Goal: Task Accomplishment & Management: Manage account settings

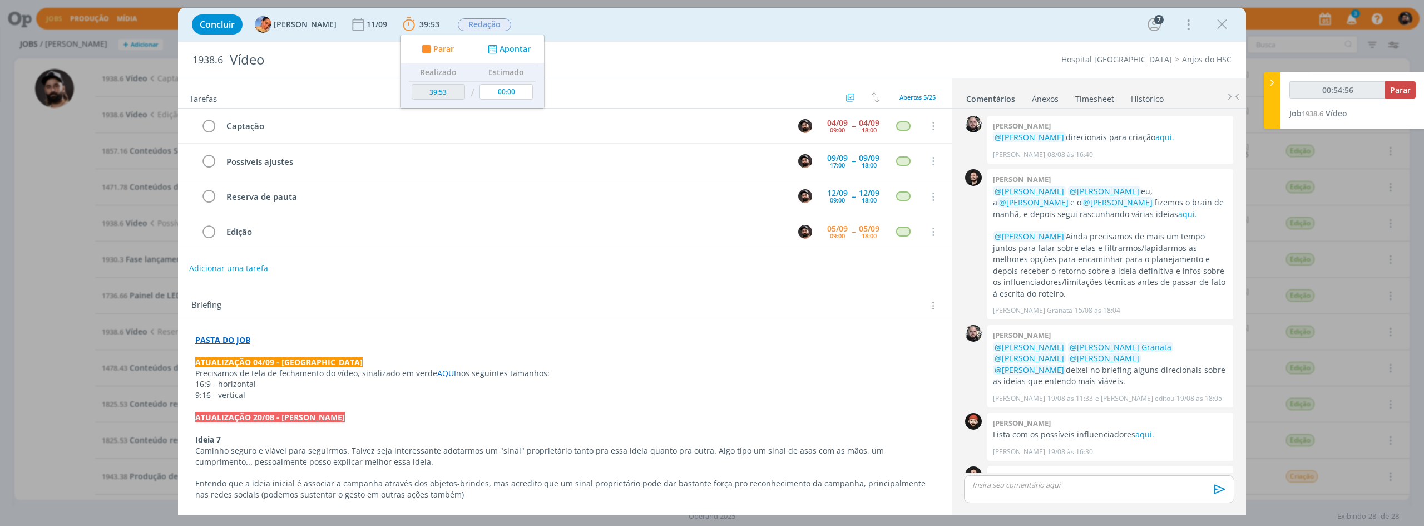
scroll to position [463, 0]
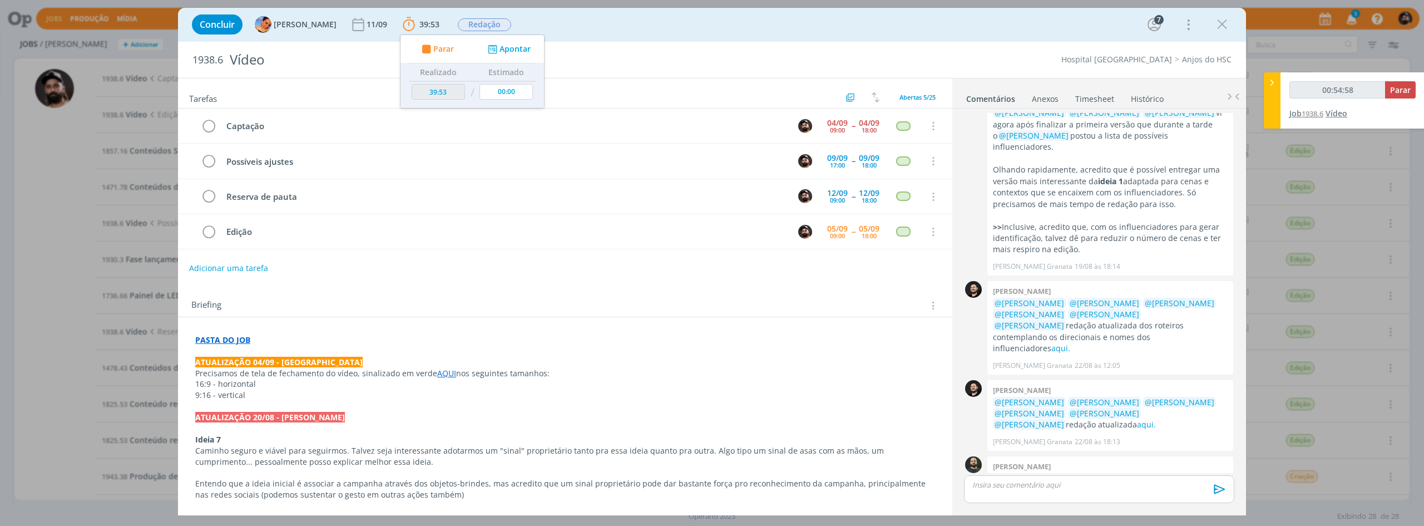
click at [1323, 114] on span "1938.6" at bounding box center [1312, 113] width 22 height 10
type input "00:55:00"
click at [1398, 96] on button "Parar" at bounding box center [1400, 89] width 31 height 17
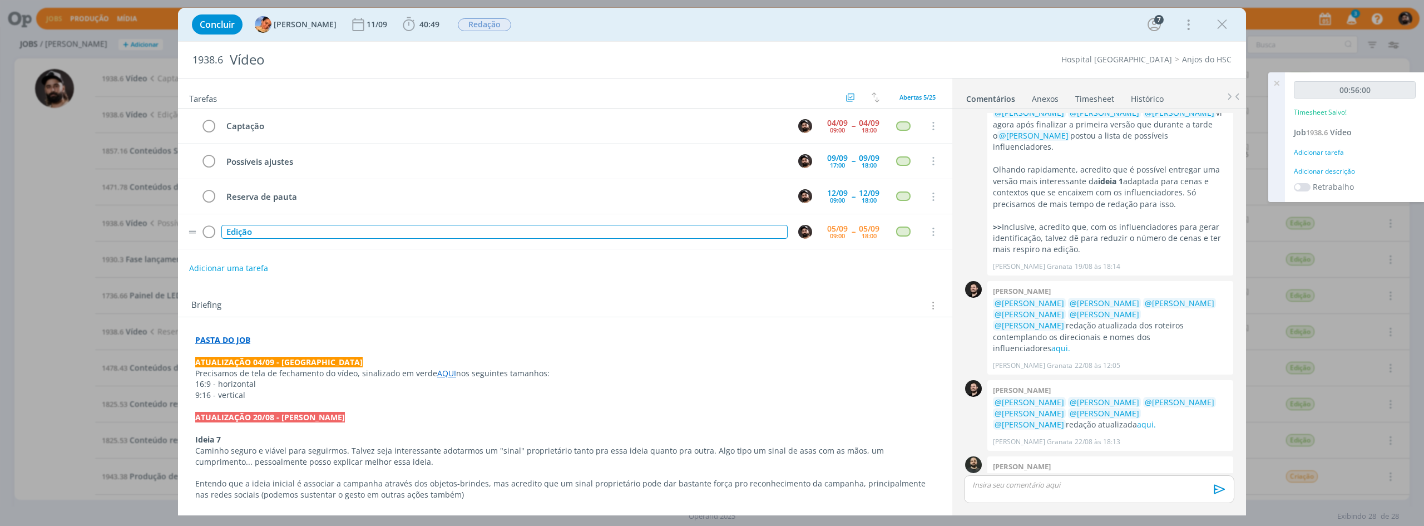
click at [342, 235] on div "Edição" at bounding box center [504, 232] width 566 height 14
click at [1329, 172] on div "Adicionar descrição" at bounding box center [1355, 171] width 122 height 10
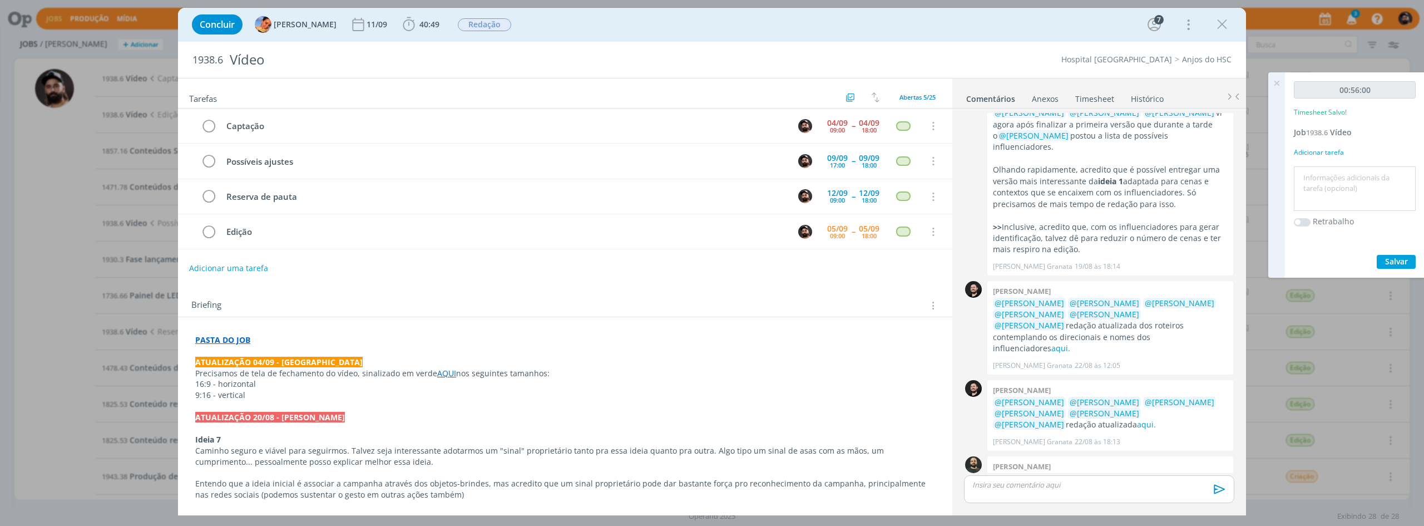
click at [1337, 172] on textarea at bounding box center [1354, 188] width 116 height 39
click at [1400, 255] on button "Salvar" at bounding box center [1396, 262] width 39 height 14
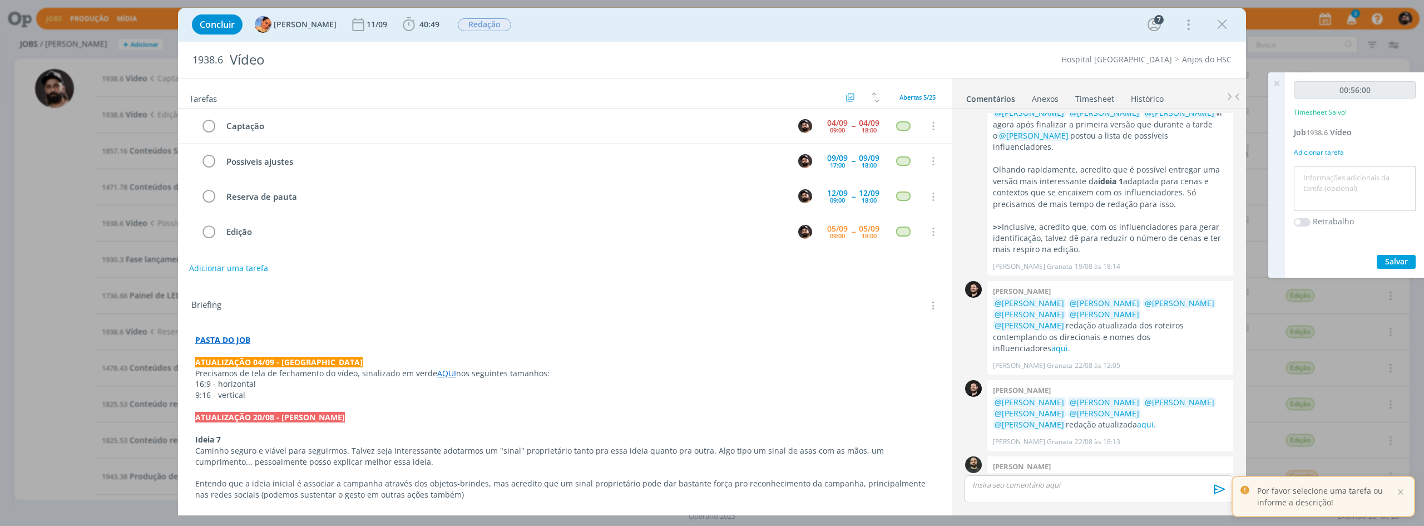
click at [1379, 209] on div at bounding box center [1355, 188] width 122 height 45
click at [1377, 181] on textarea at bounding box center [1354, 188] width 116 height 39
paste textarea "e"
click at [1374, 187] on textarea at bounding box center [1354, 188] width 116 height 39
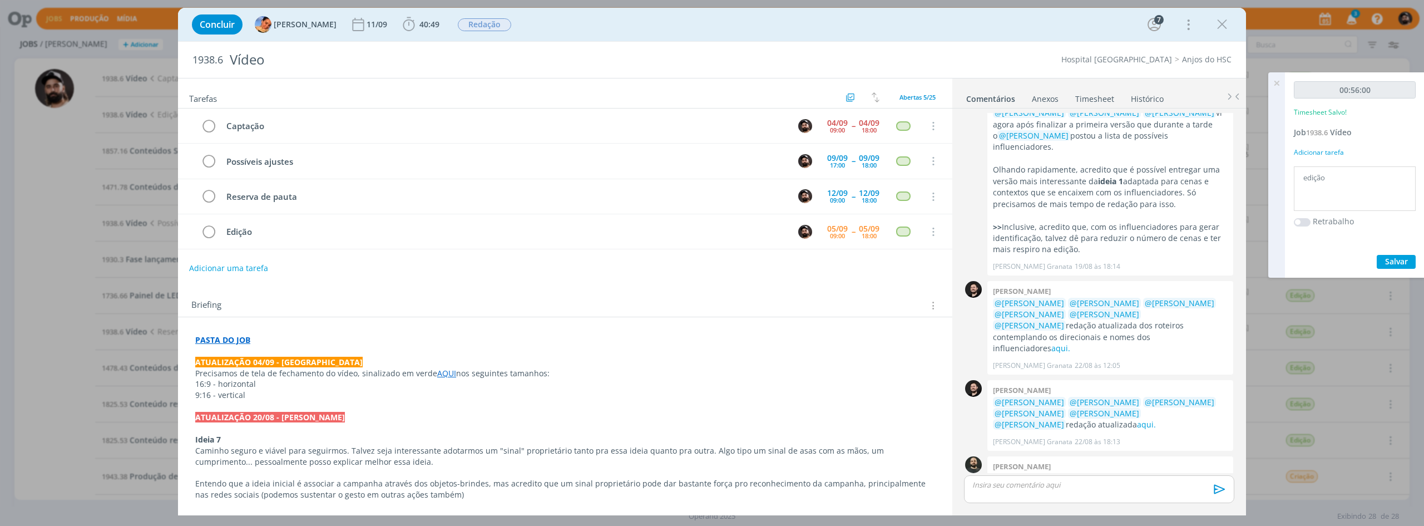
type textarea "edição"
click at [1390, 261] on span "Salvar" at bounding box center [1396, 261] width 23 height 11
click at [1276, 85] on icon at bounding box center [1276, 83] width 20 height 22
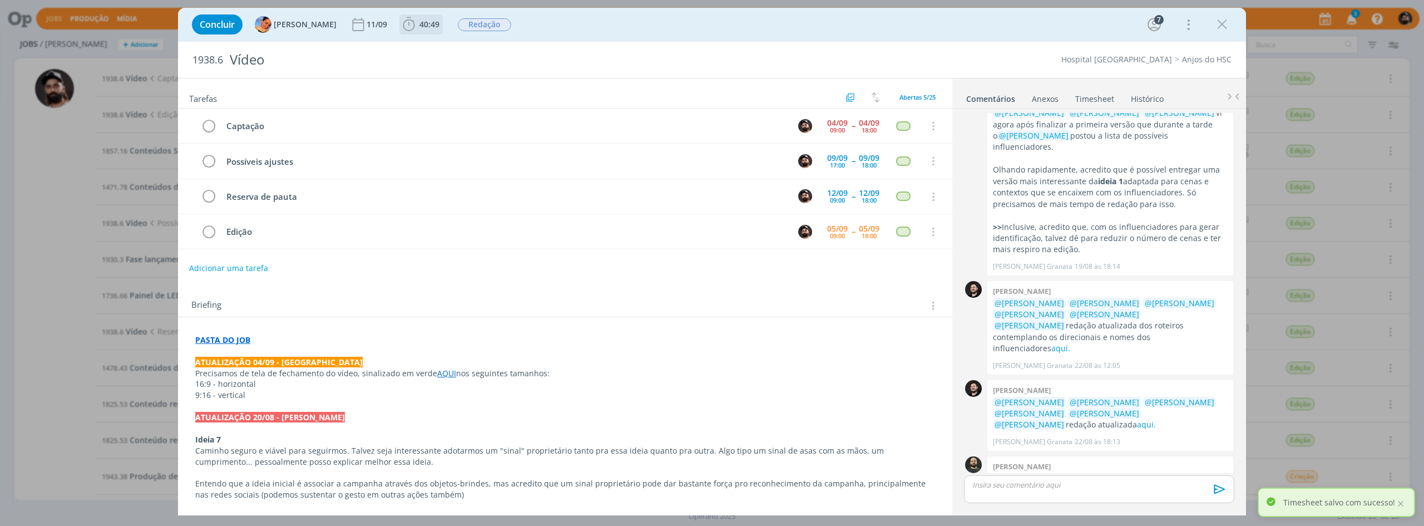
click at [423, 26] on span "40:49" at bounding box center [429, 24] width 20 height 11
drag, startPoint x: 486, startPoint y: 45, endPoint x: 490, endPoint y: 53, distance: 9.2
click at [487, 45] on icon "dialog" at bounding box center [493, 49] width 14 height 11
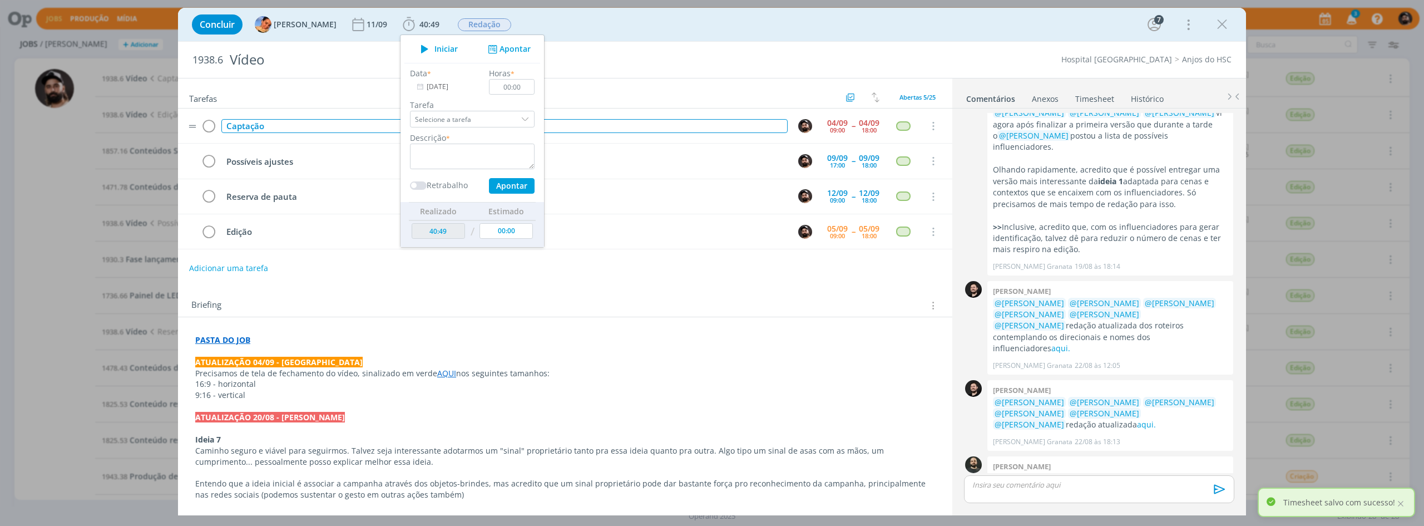
click at [294, 127] on div "Captação" at bounding box center [504, 126] width 566 height 14
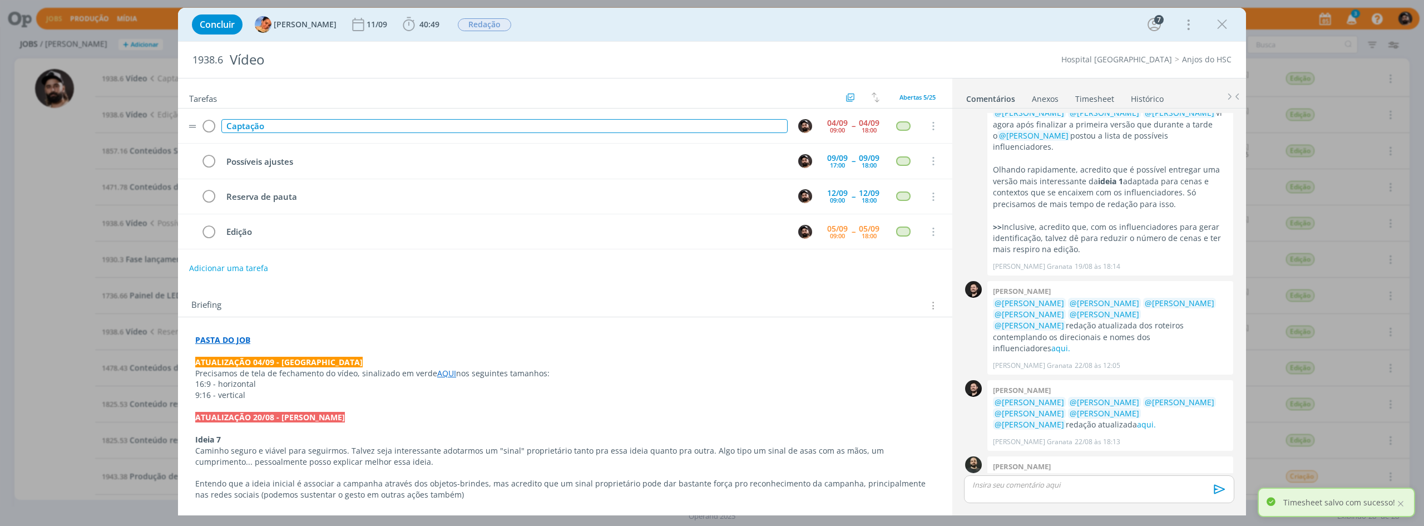
click at [294, 127] on div "Captação" at bounding box center [504, 126] width 566 height 14
click at [300, 118] on td "Captação" at bounding box center [502, 125] width 566 height 19
copy div "Captação"
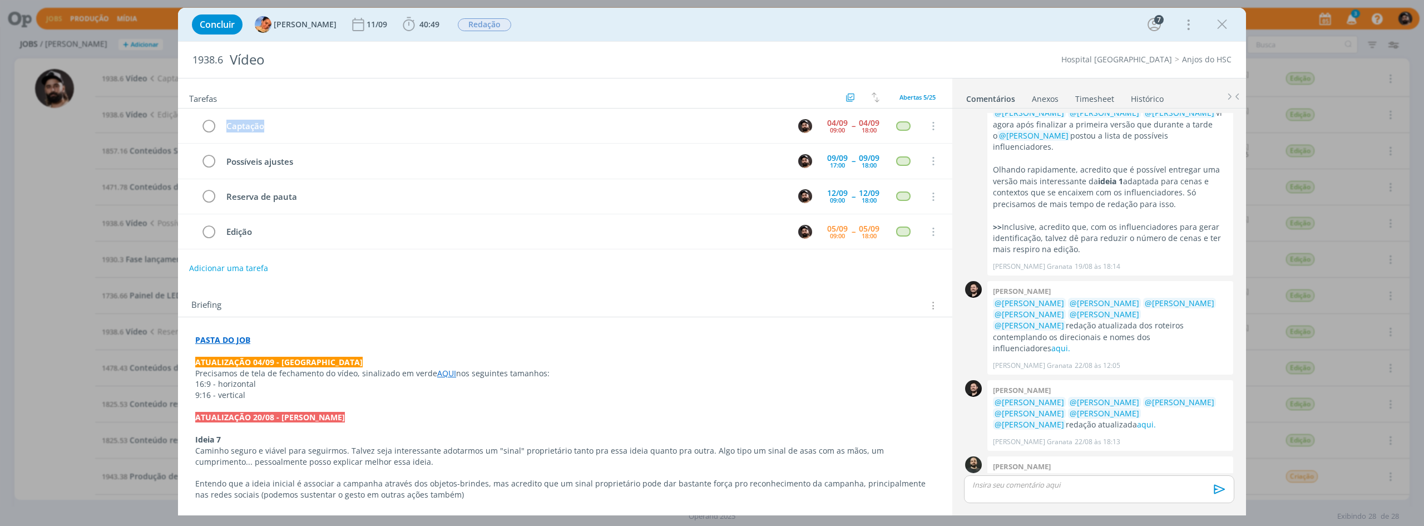
click at [1084, 99] on link "Timesheet" at bounding box center [1095, 96] width 40 height 16
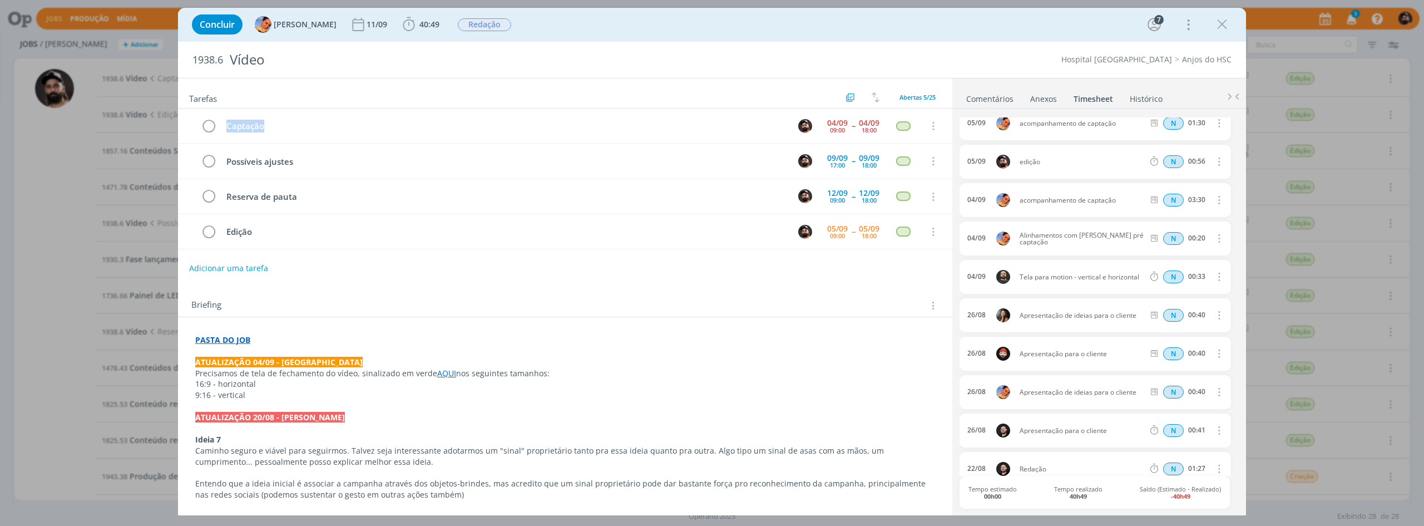
scroll to position [0, 0]
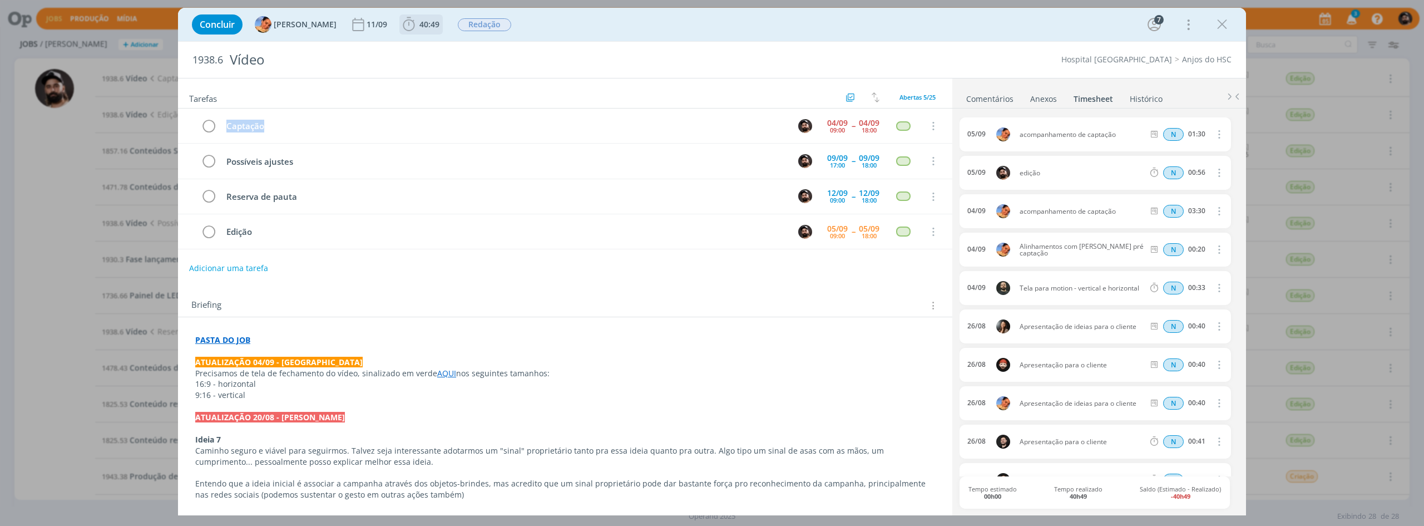
click at [423, 31] on span "40:49" at bounding box center [420, 24] width 41 height 17
click at [499, 42] on div "Iniciar Apontar" at bounding box center [471, 49] width 143 height 28
click at [499, 48] on button "Apontar" at bounding box center [508, 49] width 46 height 12
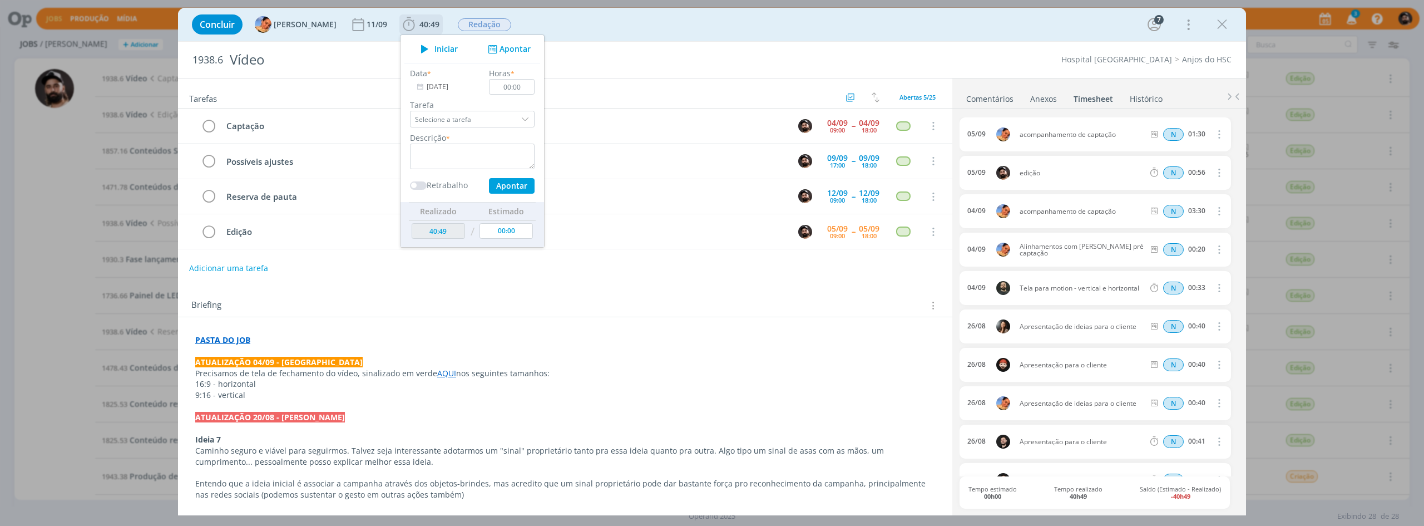
click at [440, 84] on input "05/09/2025" at bounding box center [445, 87] width 70 height 16
click at [514, 162] on span "4" at bounding box center [513, 162] width 13 height 13
type input "04/09/2025"
click at [454, 152] on textarea "dialog" at bounding box center [472, 156] width 125 height 26
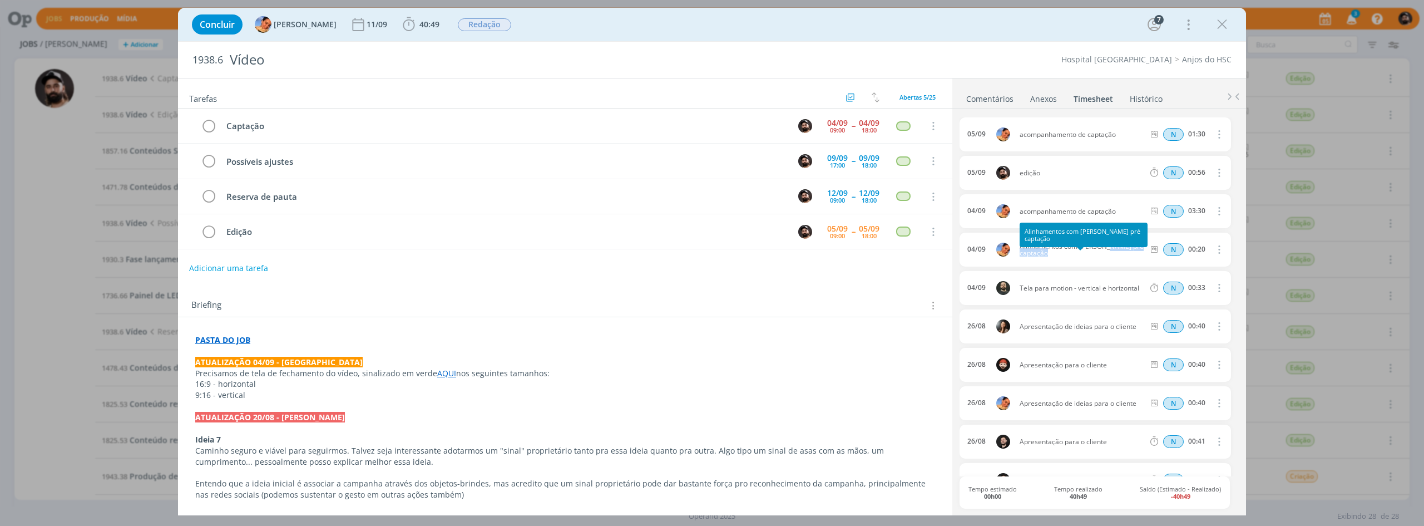
drag, startPoint x: 1019, startPoint y: 251, endPoint x: 1143, endPoint y: 250, distance: 124.0
click at [1143, 250] on div "04/09 Alinhamentos com Bruno pré captação N 00:20 Excluir" at bounding box center [1094, 249] width 271 height 34
copy div "Alinhamentos com Bruno pré captação"
click at [410, 32] on span "40:49" at bounding box center [420, 24] width 41 height 17
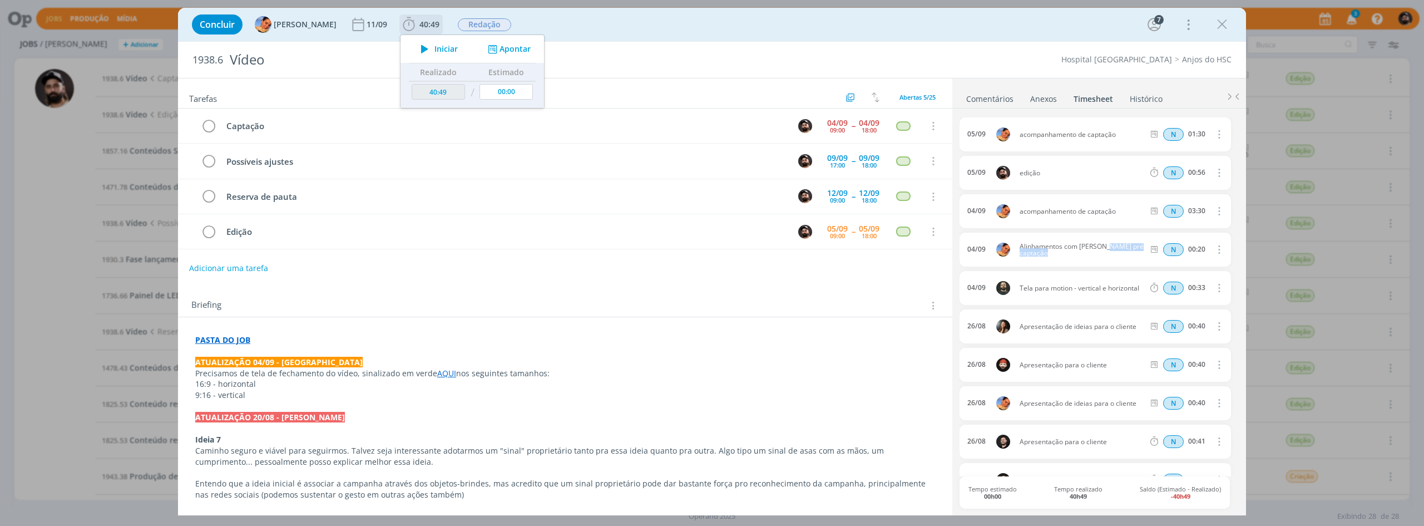
click at [495, 48] on button "Apontar" at bounding box center [508, 49] width 46 height 12
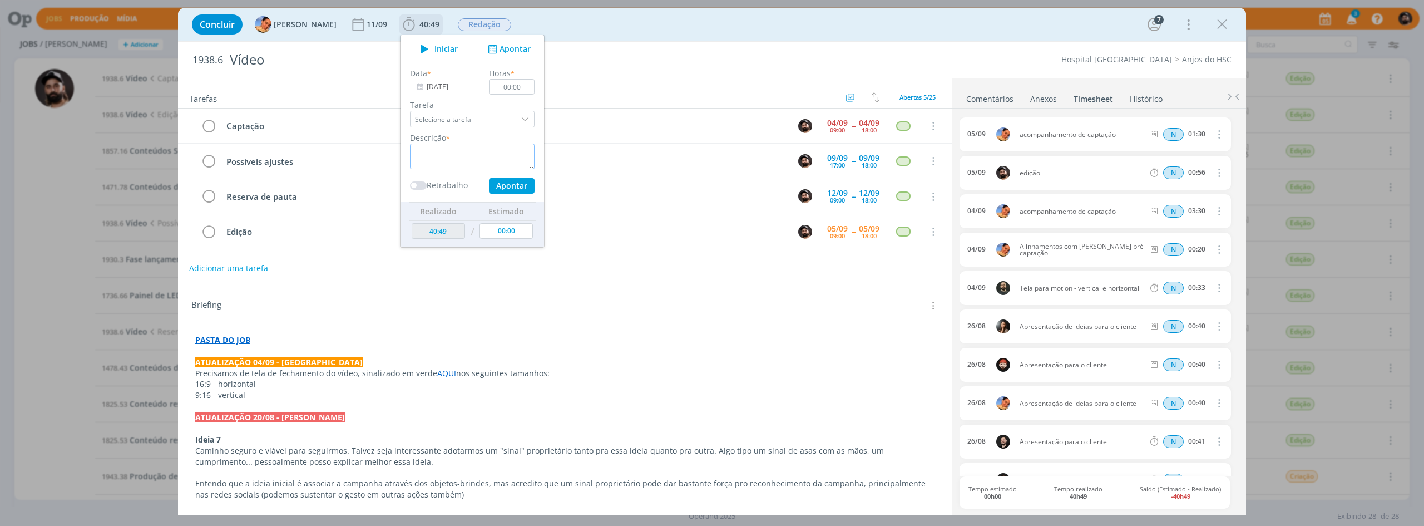
click at [440, 144] on textarea "dialog" at bounding box center [472, 156] width 125 height 26
paste textarea "Alinhamentos com Bruno pré captação"
click at [471, 150] on textarea "Alinhamentos com Bruno pré captação" at bounding box center [472, 156] width 125 height 26
click at [501, 91] on input "00:00" at bounding box center [512, 87] width 46 height 16
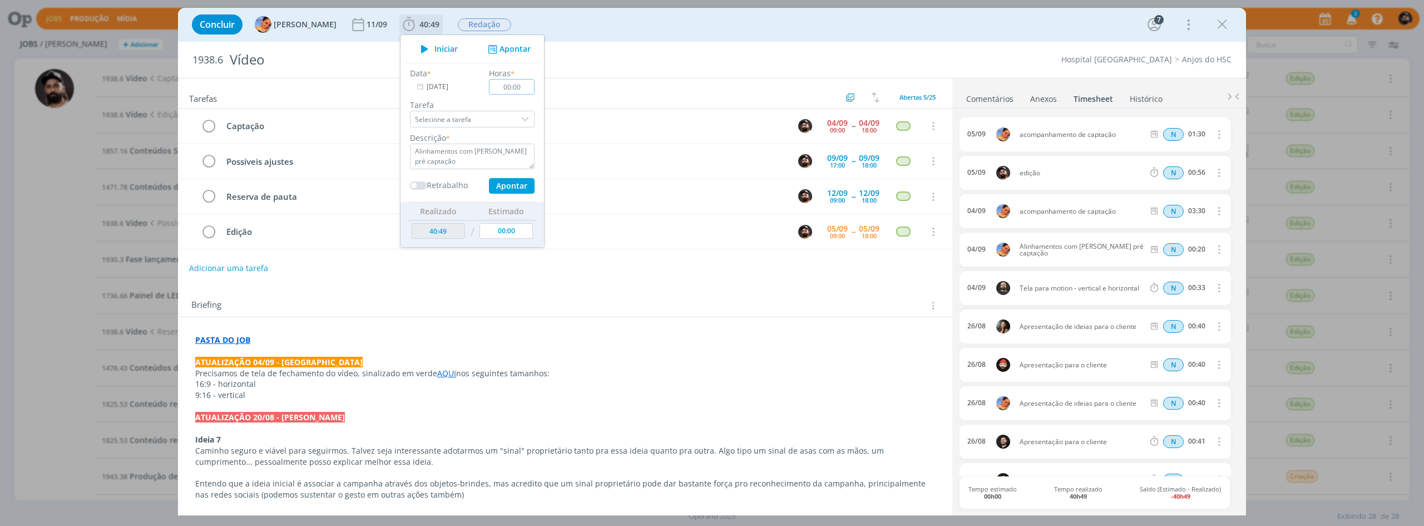
click at [501, 91] on input "00:00" at bounding box center [512, 87] width 46 height 16
drag, startPoint x: 510, startPoint y: 88, endPoint x: 455, endPoint y: 84, distance: 54.6
click at [468, 84] on div "Data * 04/09/2025 Horas * 00:00 Tarefa Selecione a tarefa Abertas Captação - Br…" at bounding box center [472, 130] width 136 height 126
click at [476, 149] on textarea "Alinhamentos com Luiza pré captação" at bounding box center [472, 156] width 125 height 26
click at [512, 165] on textarea "Alinhamentos com Luíza pré captação" at bounding box center [472, 156] width 125 height 26
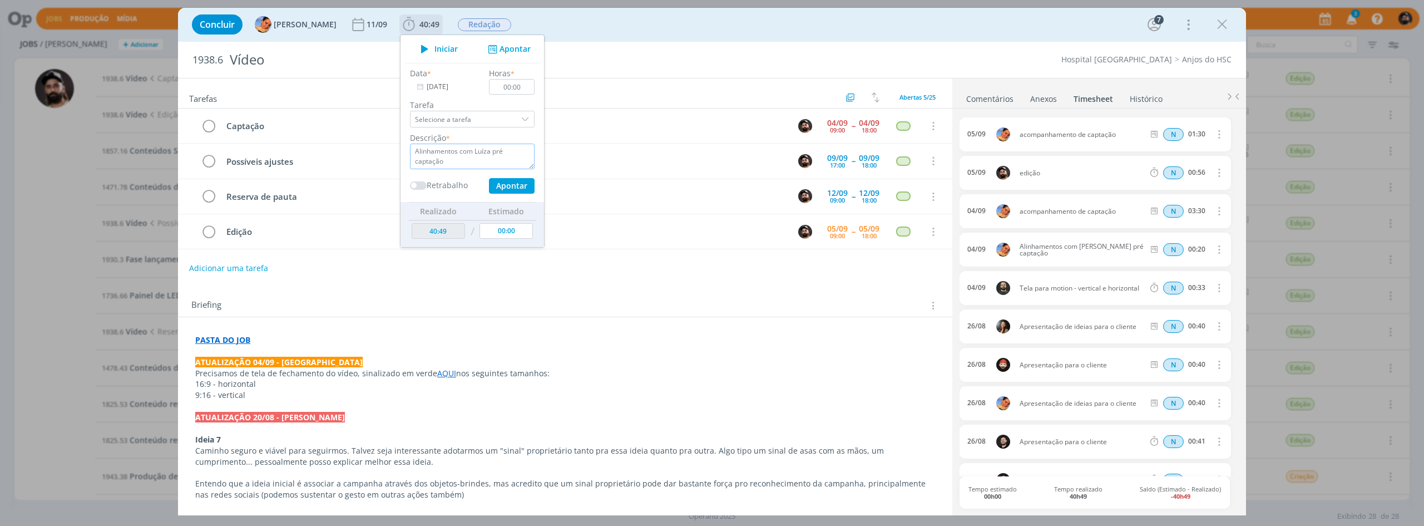
type textarea "Alinhamentos com Luíza pré captação"
click at [517, 93] on input "00:00" at bounding box center [512, 87] width 46 height 16
type input "00:20"
click at [508, 181] on button "Apontar" at bounding box center [512, 186] width 46 height 16
type textarea "Alinhamentos com Luíza pré captação"
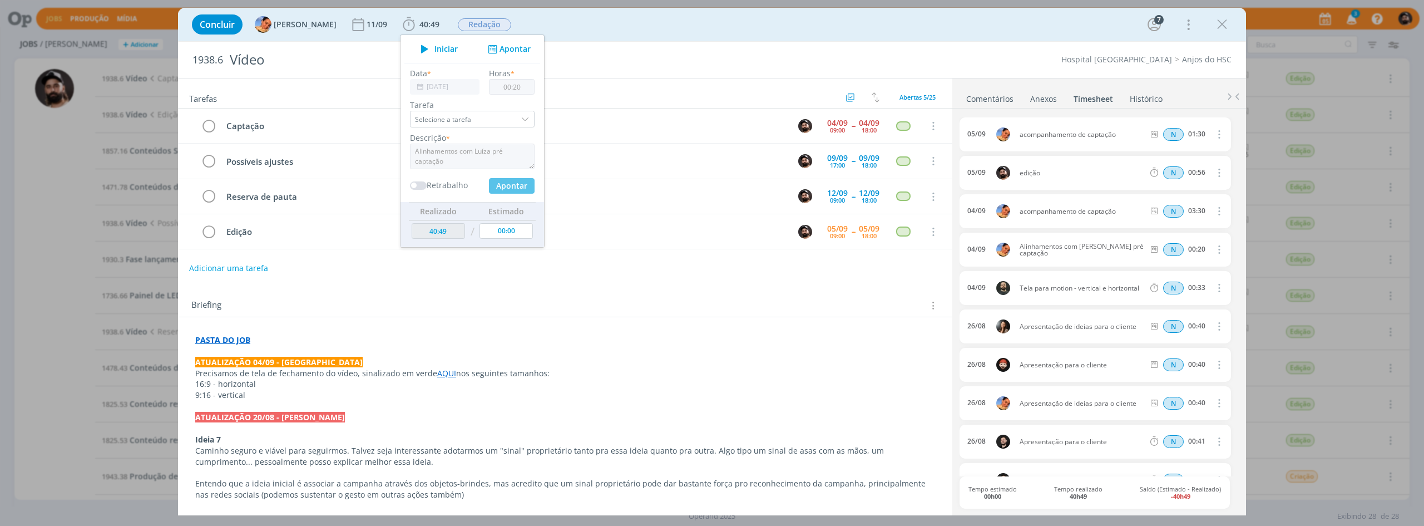
type input "41:09"
type input "05/09/2025"
type input "00:00"
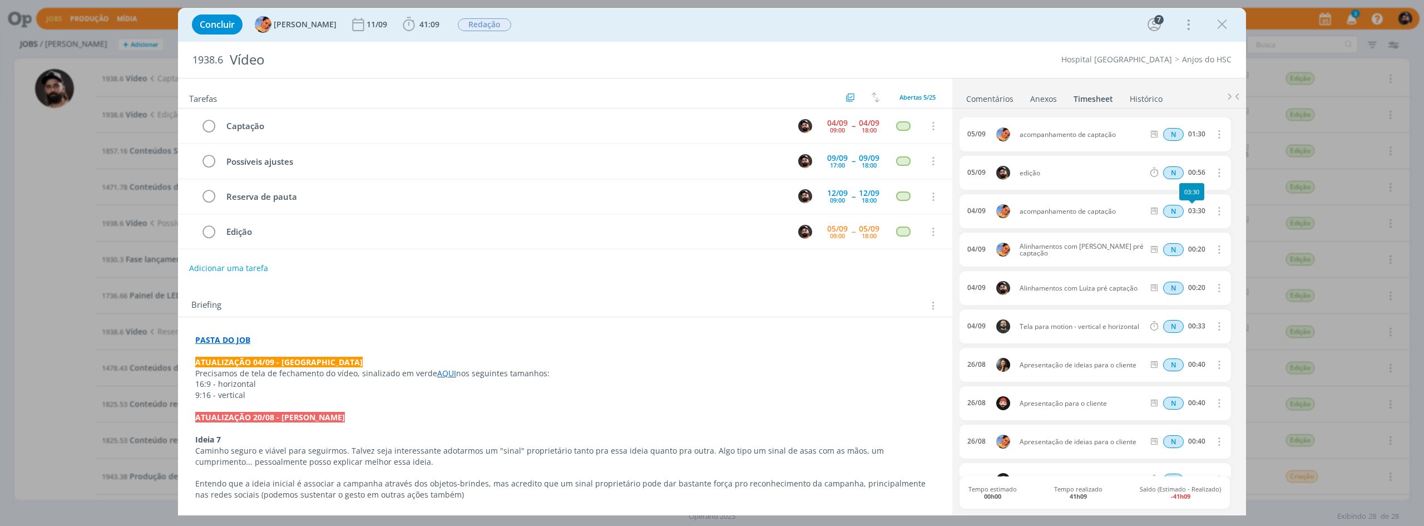
drag, startPoint x: 1189, startPoint y: 213, endPoint x: 1204, endPoint y: 213, distance: 15.0
click at [1204, 213] on div "N 03:30 Excluir" at bounding box center [1186, 211] width 82 height 17
copy div "03:30 Excluir"
click at [419, 28] on span "41:09" at bounding box center [429, 24] width 20 height 11
click at [488, 47] on icon "dialog" at bounding box center [493, 49] width 14 height 11
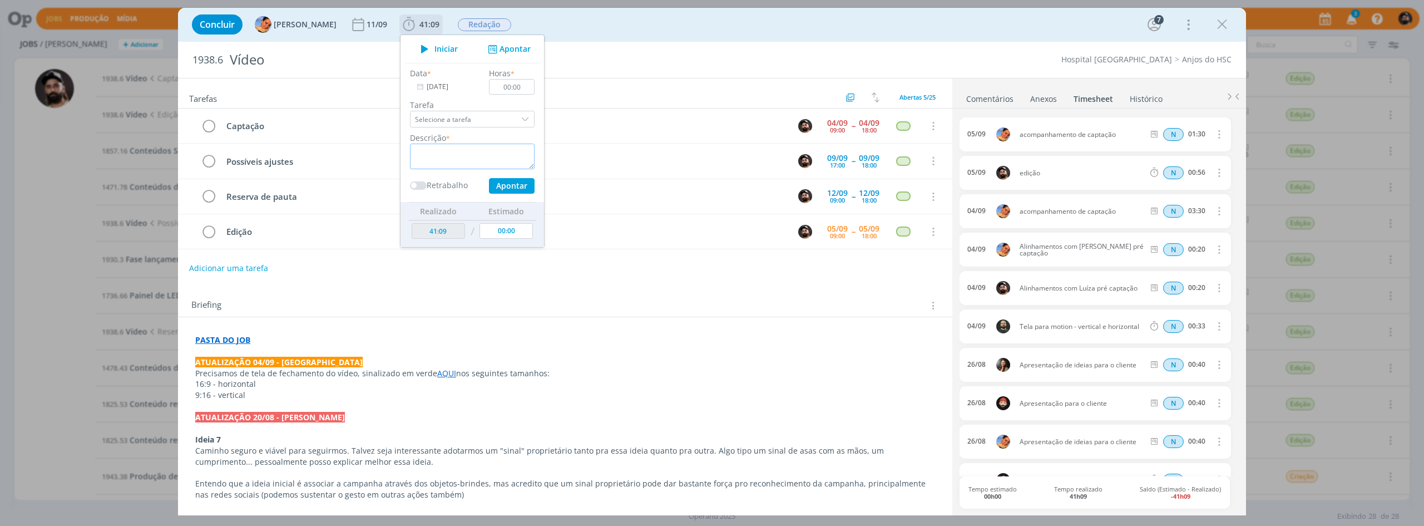
click at [463, 148] on textarea "dialog" at bounding box center [472, 156] width 125 height 26
type textarea "captação"
click at [505, 116] on input "Selecione a tarefa" at bounding box center [472, 119] width 125 height 17
click at [442, 89] on input "05/09/2025" at bounding box center [445, 87] width 70 height 16
click at [509, 162] on span "4" at bounding box center [513, 162] width 13 height 13
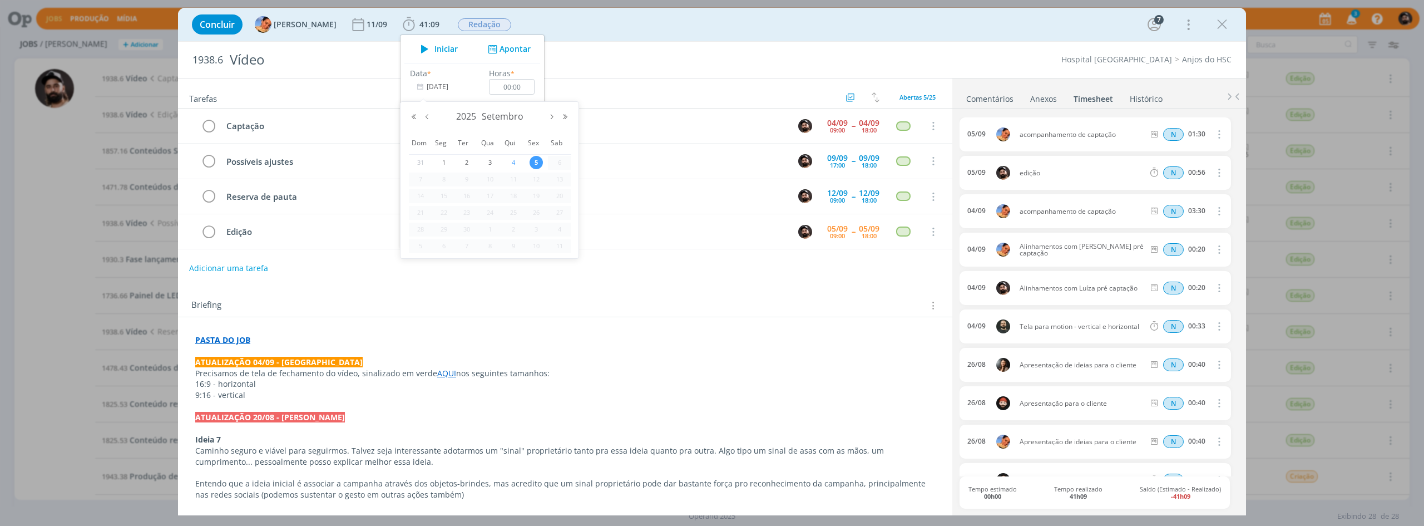
type input "04/09/2025"
click at [471, 163] on textarea "captação" at bounding box center [472, 156] width 125 height 26
click at [509, 96] on div "Data * 04/09/2025 Horas * 00:00 Tarefa Selecione a tarefa Abertas Captação - Br…" at bounding box center [472, 130] width 136 height 126
click at [509, 88] on input "00:00" at bounding box center [512, 87] width 46 height 16
paste input "3:3"
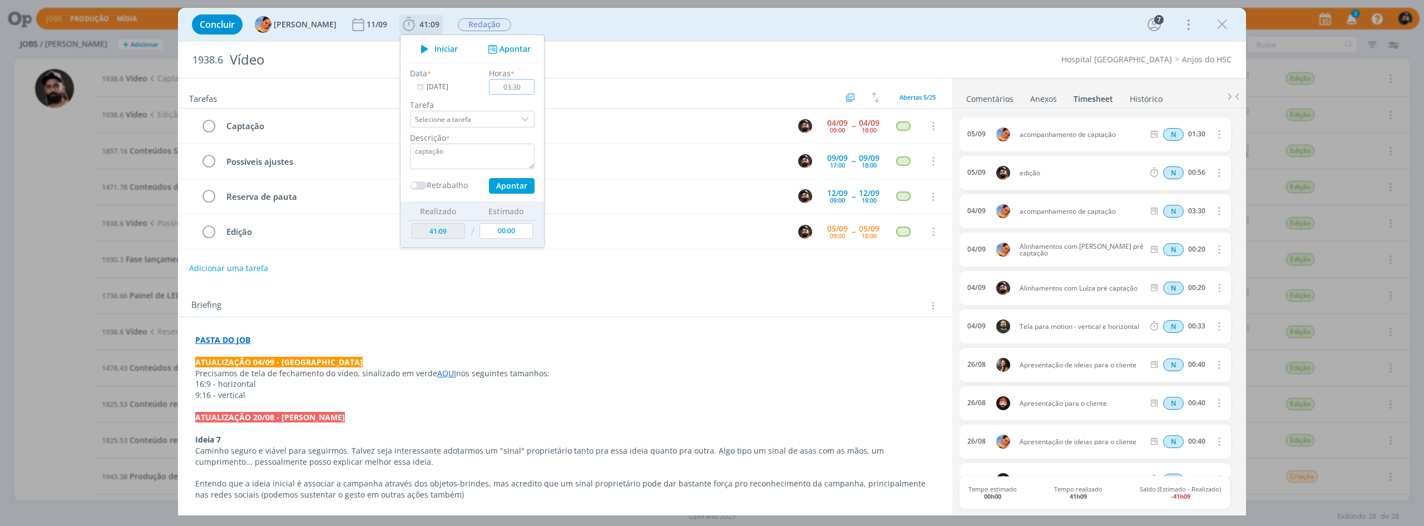
type input "03:30"
click at [506, 183] on button "Apontar" at bounding box center [512, 186] width 46 height 16
type input "44:39"
type input "05/09/2025"
type input "00:00"
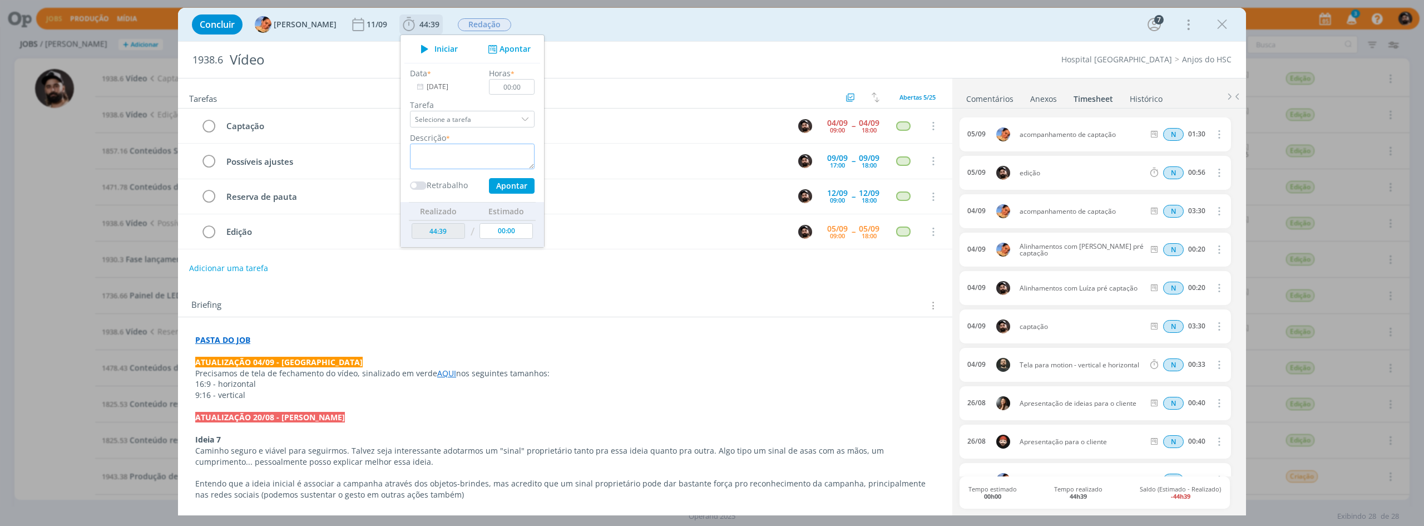
click at [445, 151] on textarea "dialog" at bounding box center [472, 156] width 125 height 26
type textarea "captação"
click at [519, 113] on div "dialog" at bounding box center [526, 119] width 17 height 17
click at [518, 113] on div "dialog" at bounding box center [526, 119] width 17 height 17
click at [466, 113] on input "Selecione a tarefa" at bounding box center [472, 119] width 125 height 17
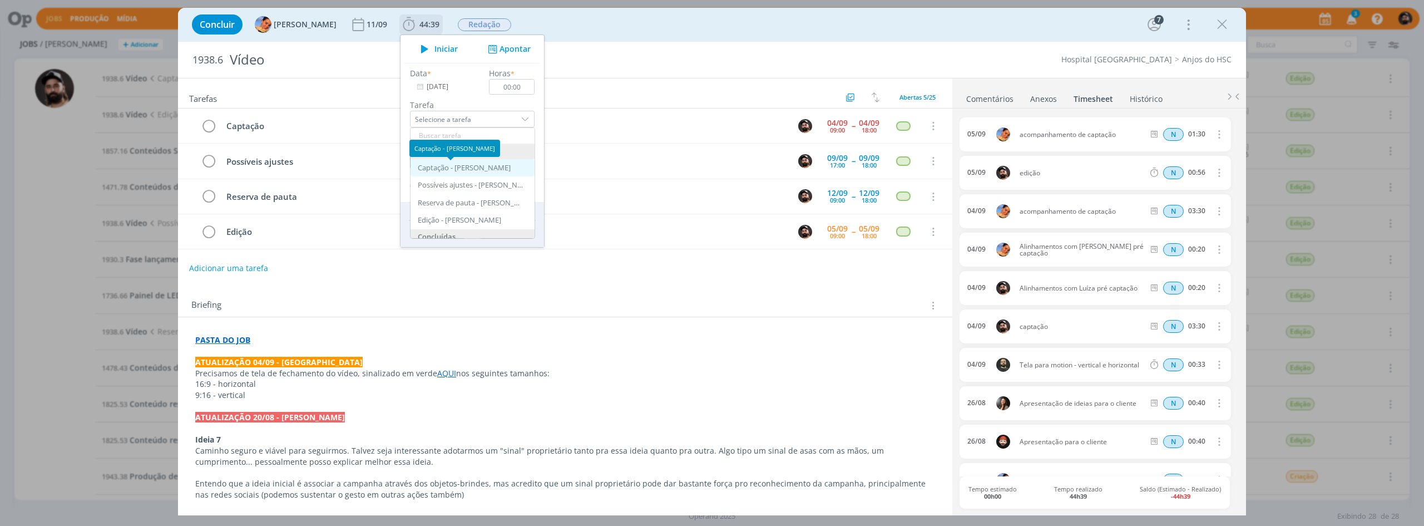
click at [470, 166] on div "Captação - Bruno Gassen" at bounding box center [464, 168] width 93 height 9
type input "Captação"
click at [479, 162] on textarea "captação" at bounding box center [472, 156] width 125 height 26
click at [501, 91] on input "00:00" at bounding box center [512, 87] width 46 height 16
type input "01:30"
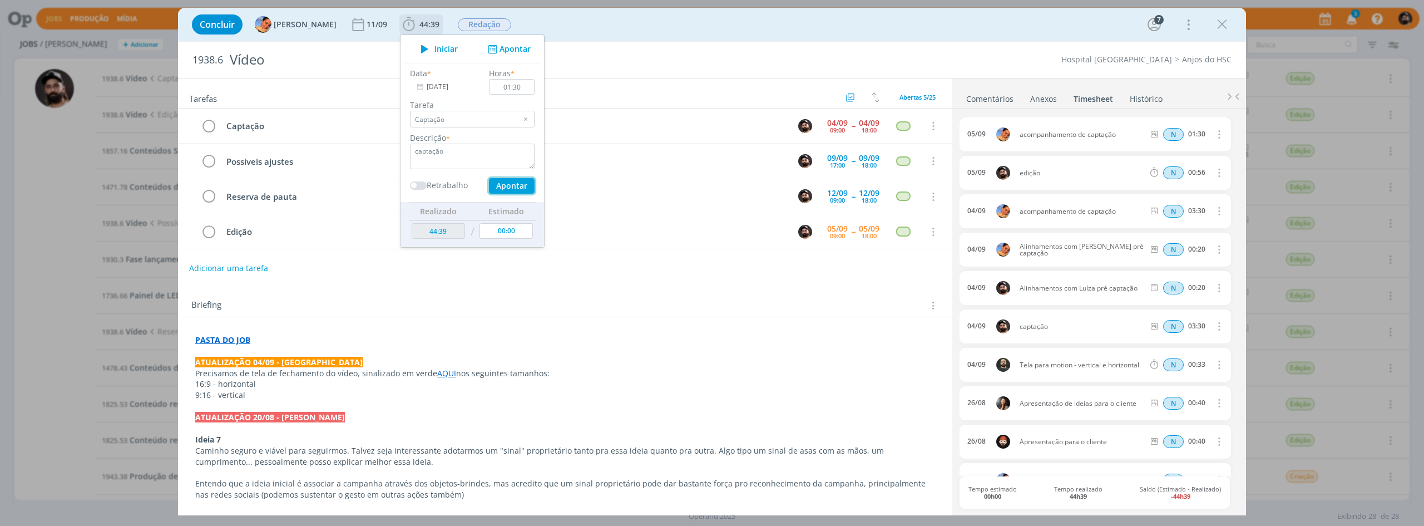
click at [502, 181] on button "Apontar" at bounding box center [512, 186] width 46 height 16
type input "46:09"
type input "00:00"
click at [1216, 363] on icon "dialog" at bounding box center [1218, 364] width 12 height 13
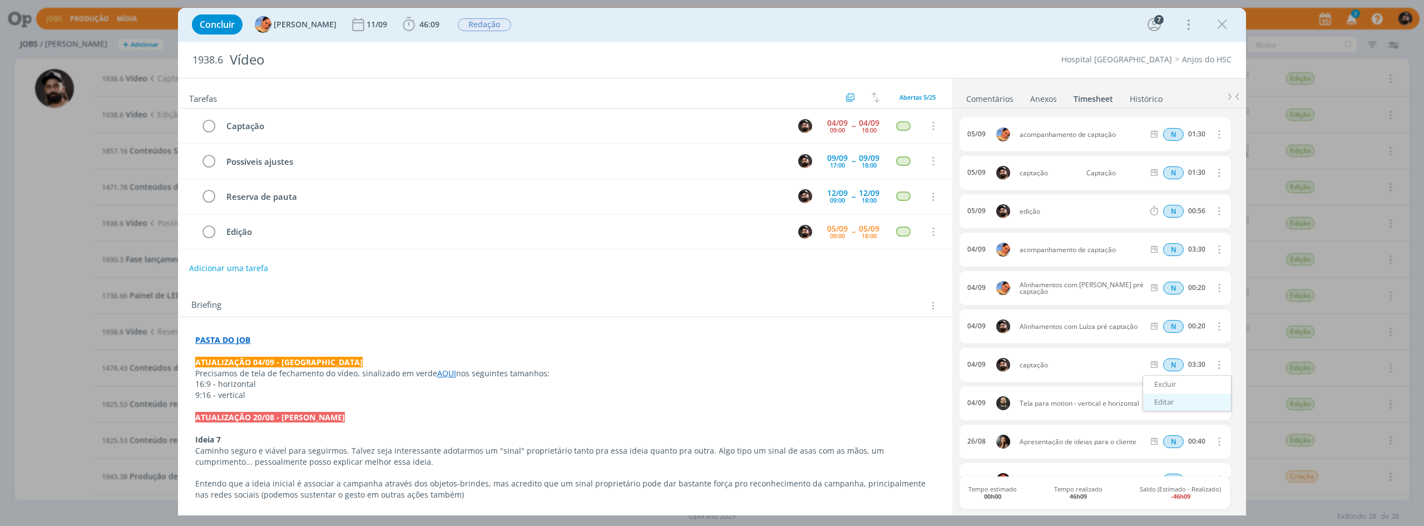
click at [1184, 398] on link "Editar" at bounding box center [1187, 402] width 88 height 18
click at [1116, 365] on input "Selecione a tarefa" at bounding box center [1114, 365] width 64 height 12
click at [1108, 410] on div "Captação - Bruno Gassen" at bounding box center [1123, 409] width 67 height 9
type input "Captação"
click at [1176, 105] on li "Histórico" at bounding box center [1153, 96] width 49 height 16
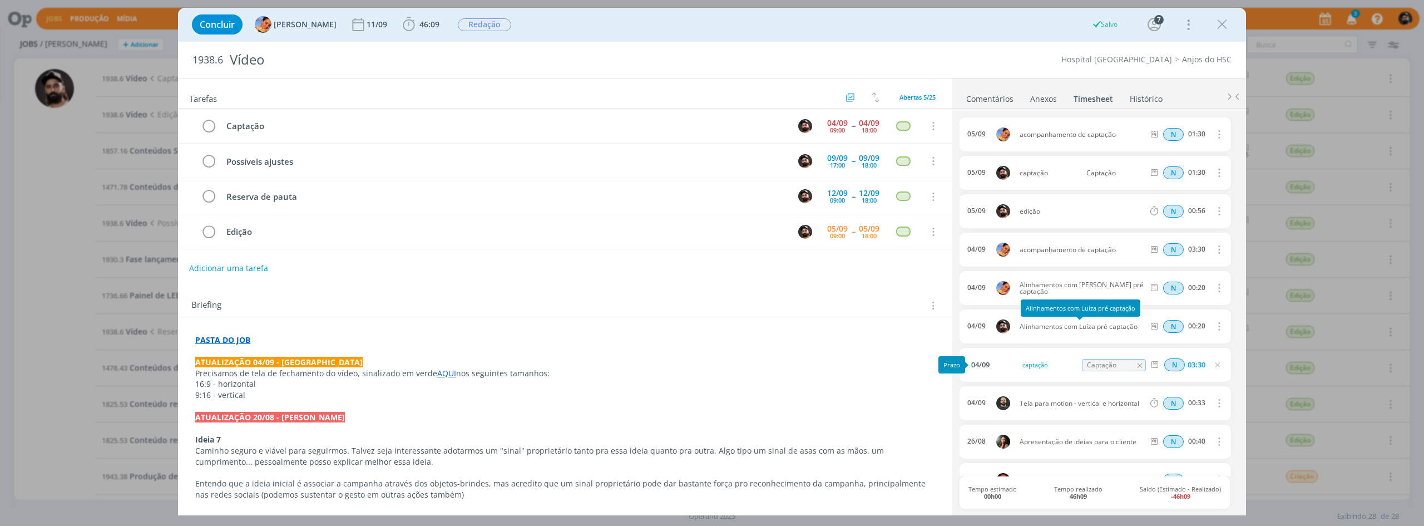
click at [903, 359] on p "ATUALIZAÇÃO 04/09 - Luíza" at bounding box center [565, 362] width 740 height 11
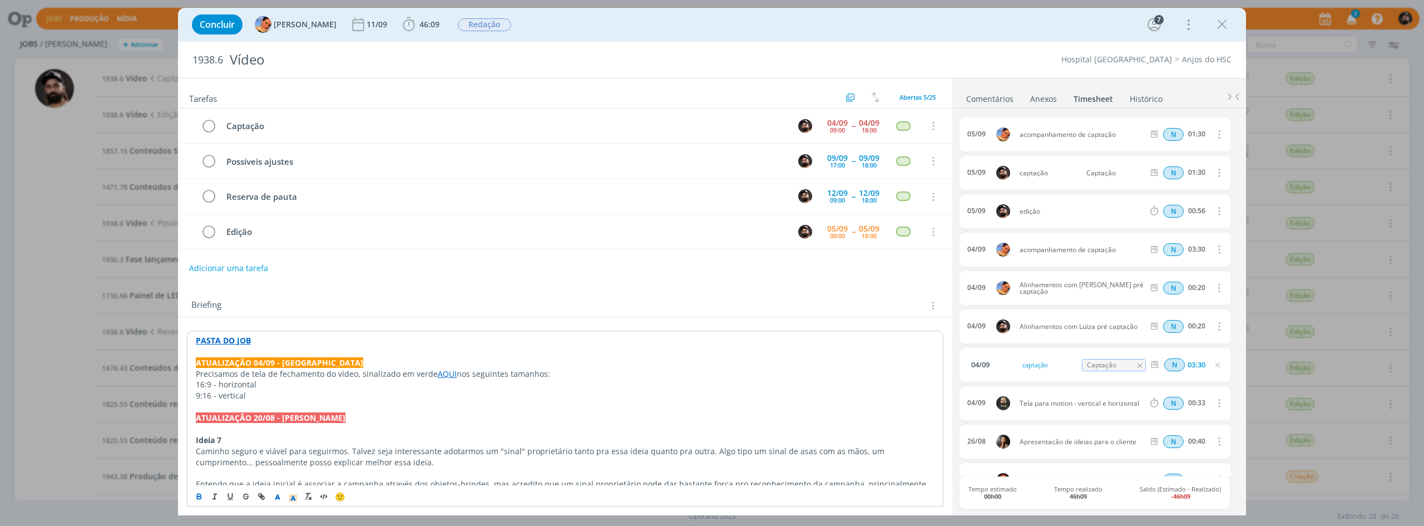
click at [213, 124] on icon "dialog" at bounding box center [209, 126] width 16 height 17
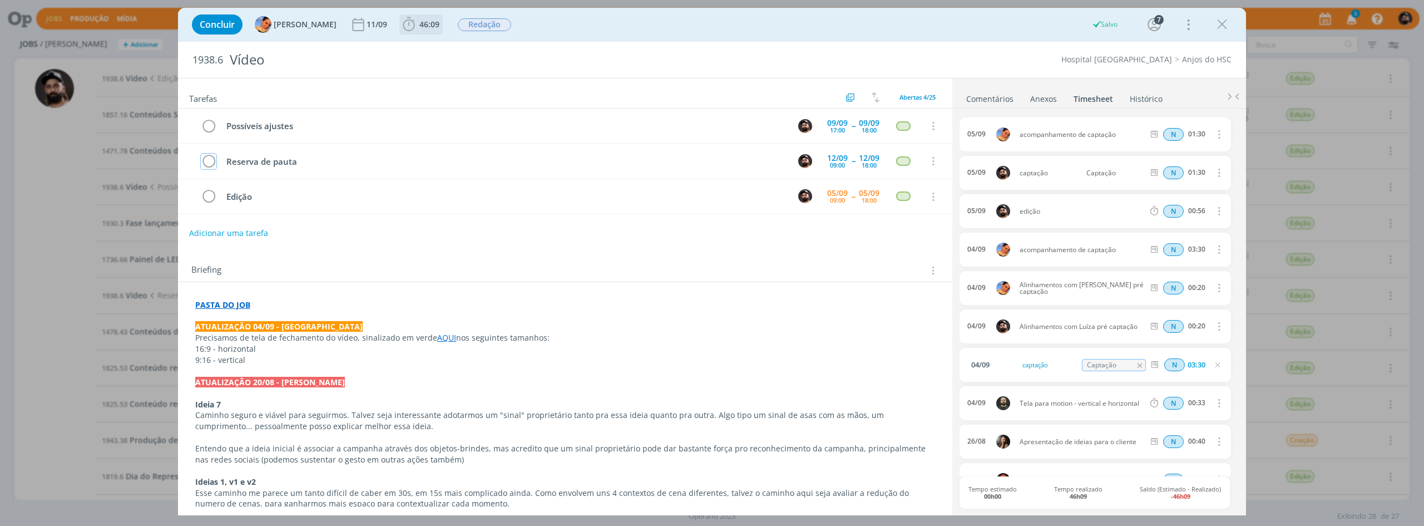
click at [400, 25] on icon "dialog" at bounding box center [408, 24] width 17 height 17
click at [419, 50] on icon "dialog" at bounding box center [424, 49] width 19 height 14
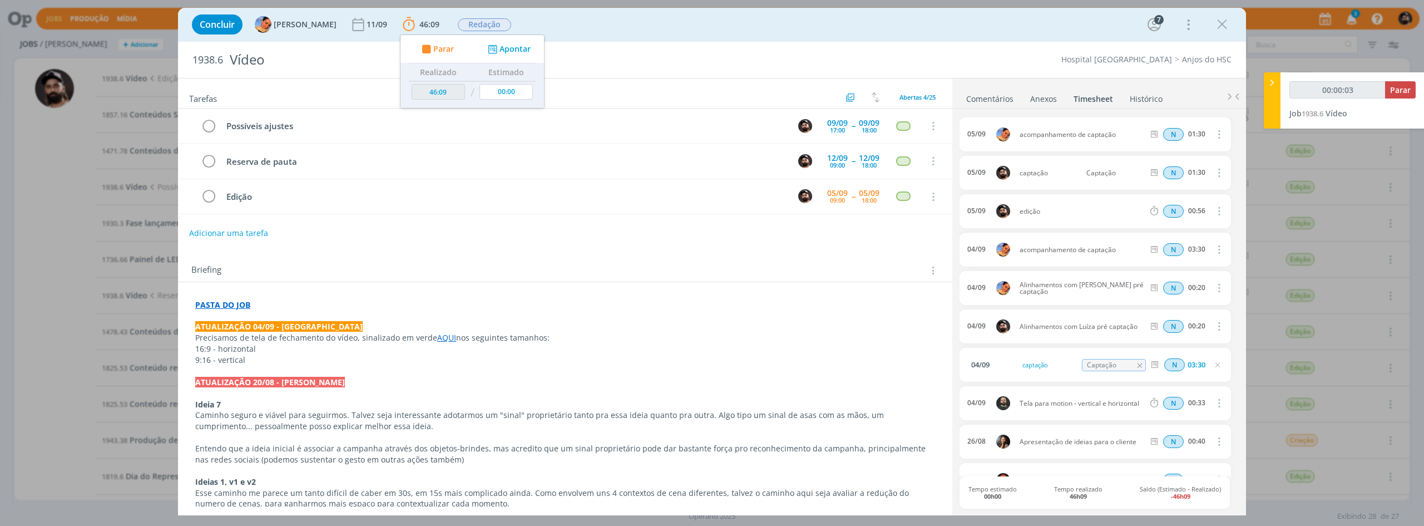
click at [1226, 26] on icon "dialog" at bounding box center [1222, 24] width 17 height 17
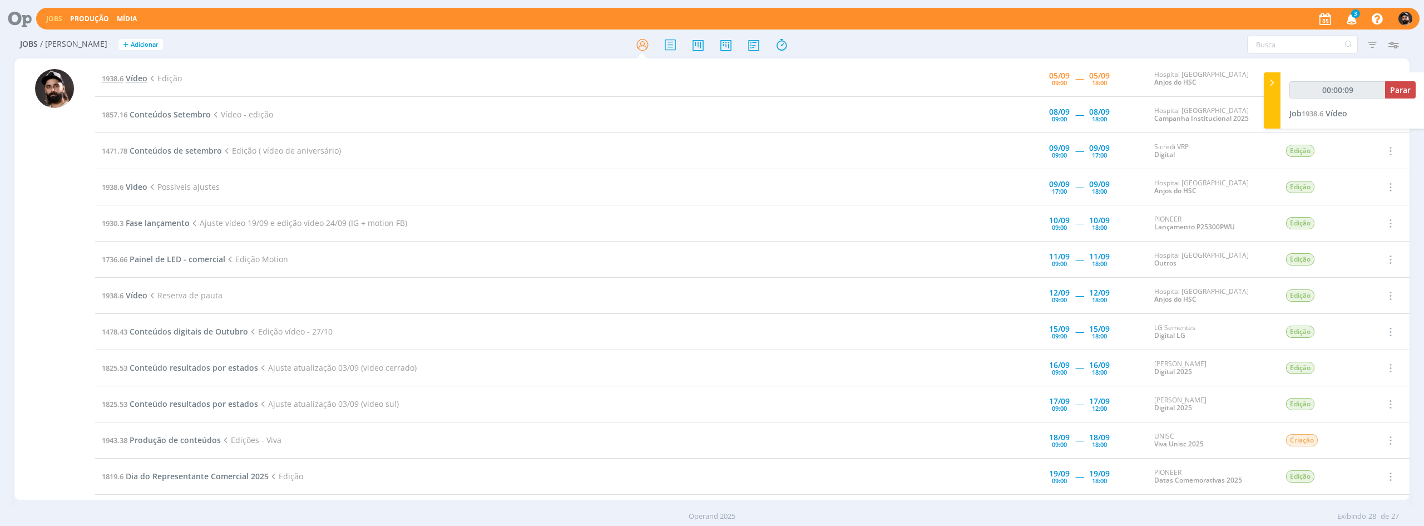
click at [140, 77] on span "Vídeo" at bounding box center [137, 78] width 22 height 11
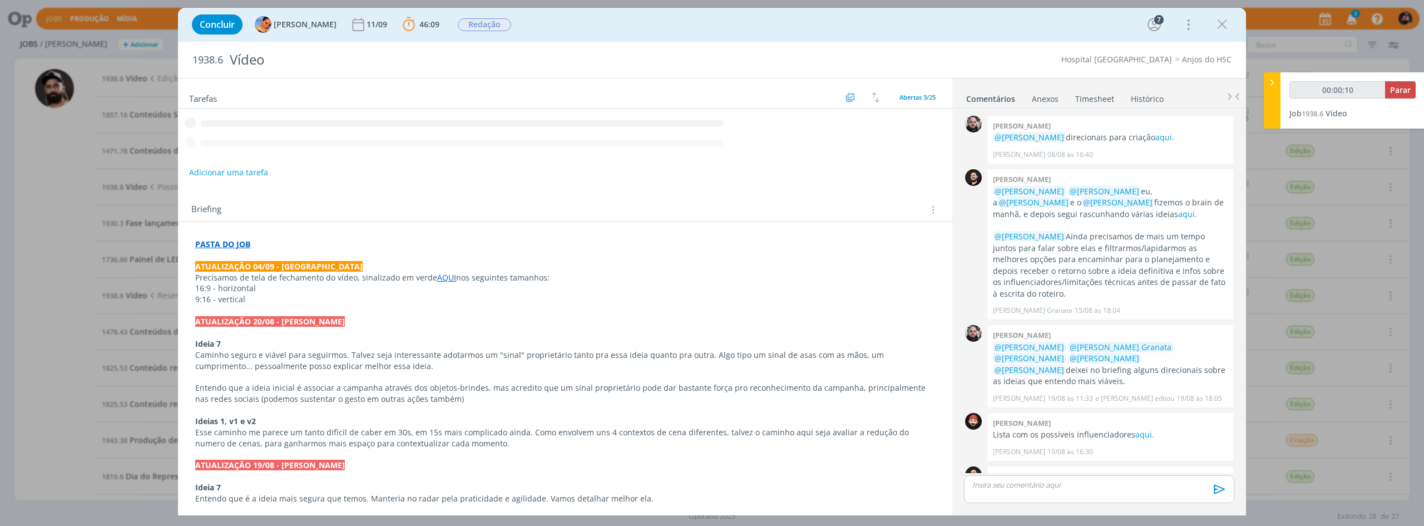
scroll to position [463, 0]
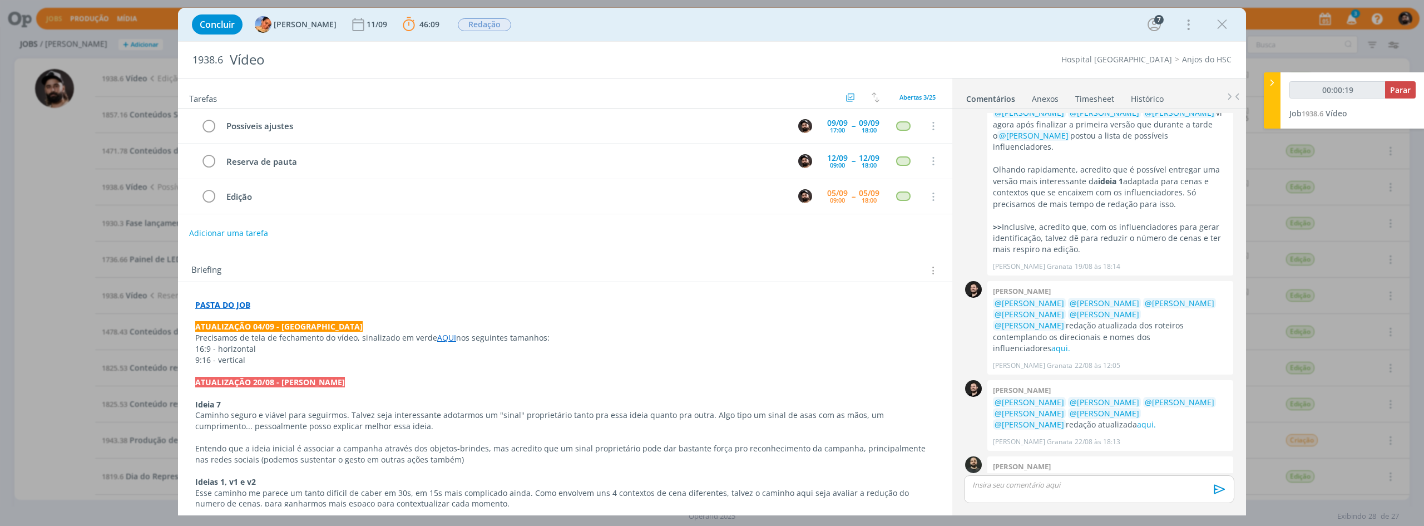
type input "00:00:21"
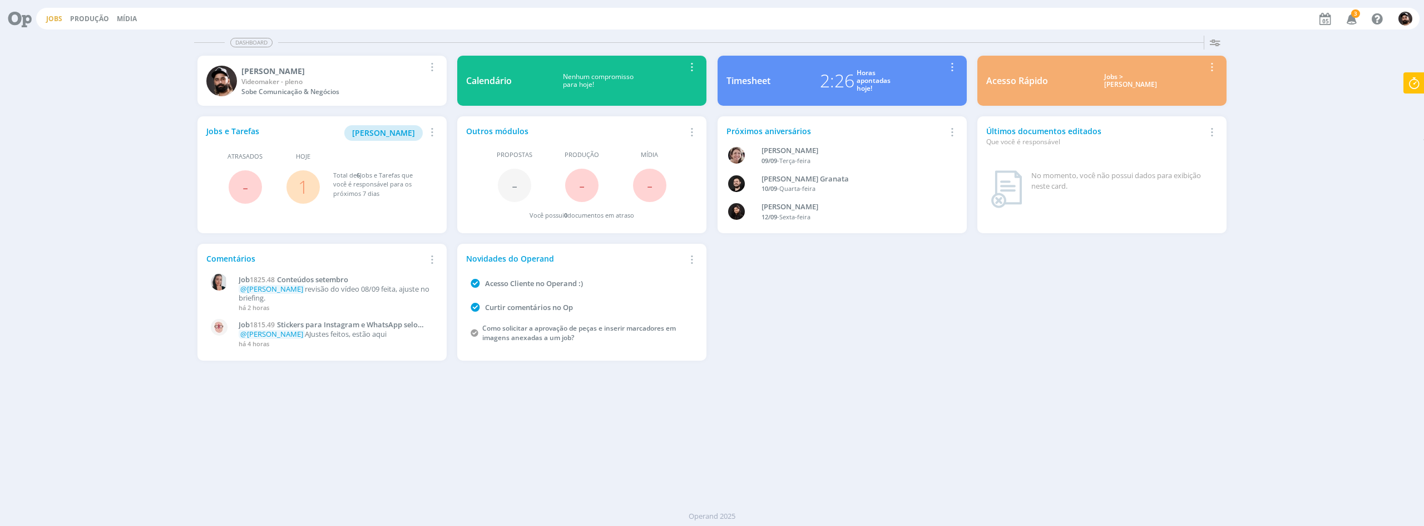
click at [55, 16] on link "Jobs" at bounding box center [54, 18] width 16 height 9
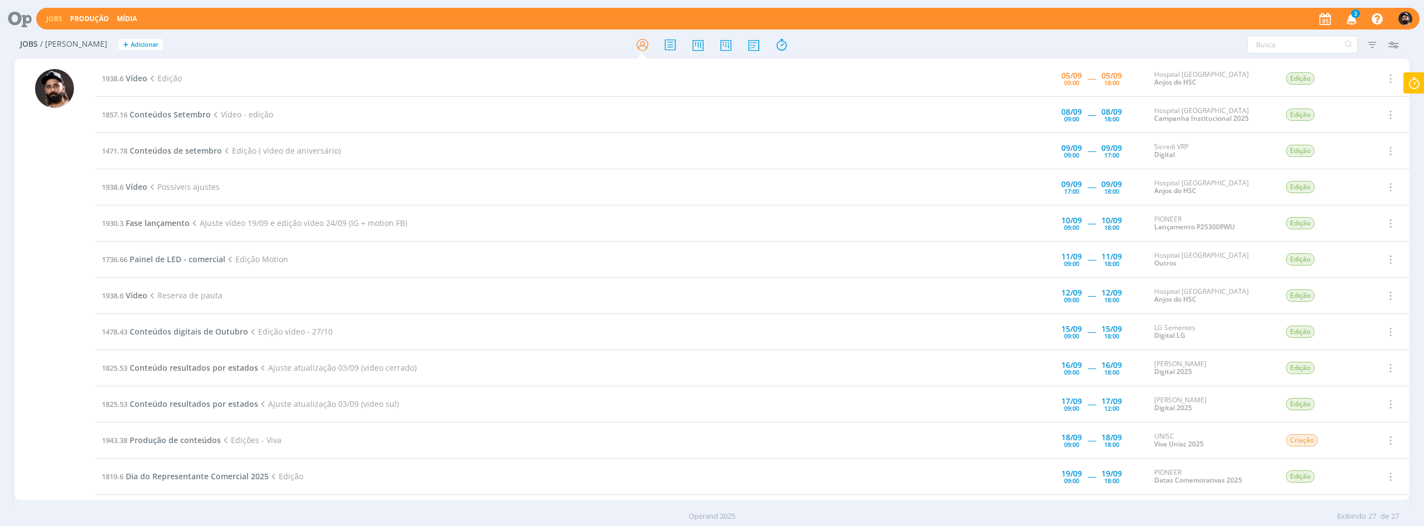
click at [1412, 85] on icon at bounding box center [1414, 83] width 20 height 22
type input "00:44:23"
